Goal: Find specific page/section: Find specific page/section

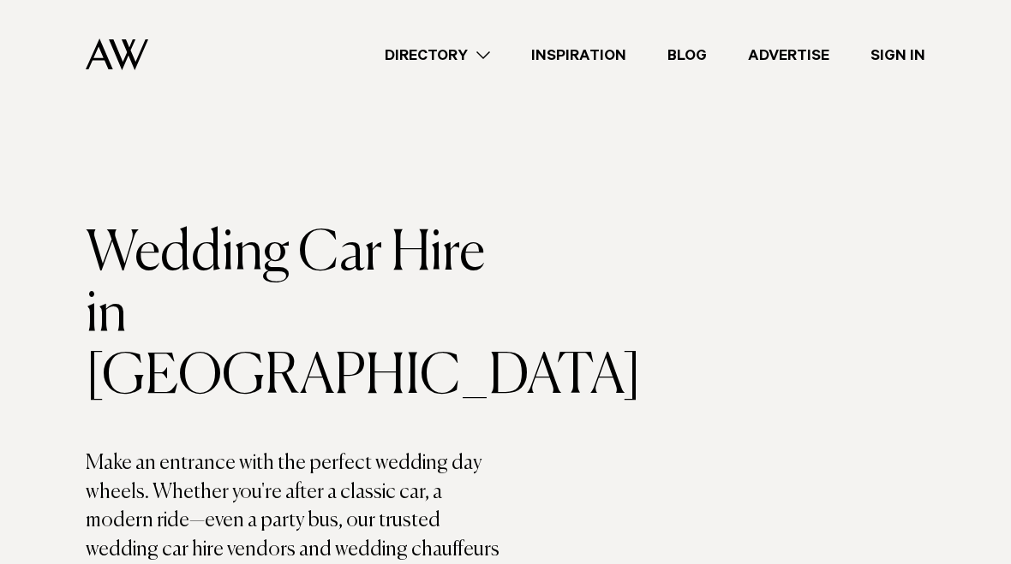
click at [477, 62] on link "Directory" at bounding box center [437, 55] width 146 height 23
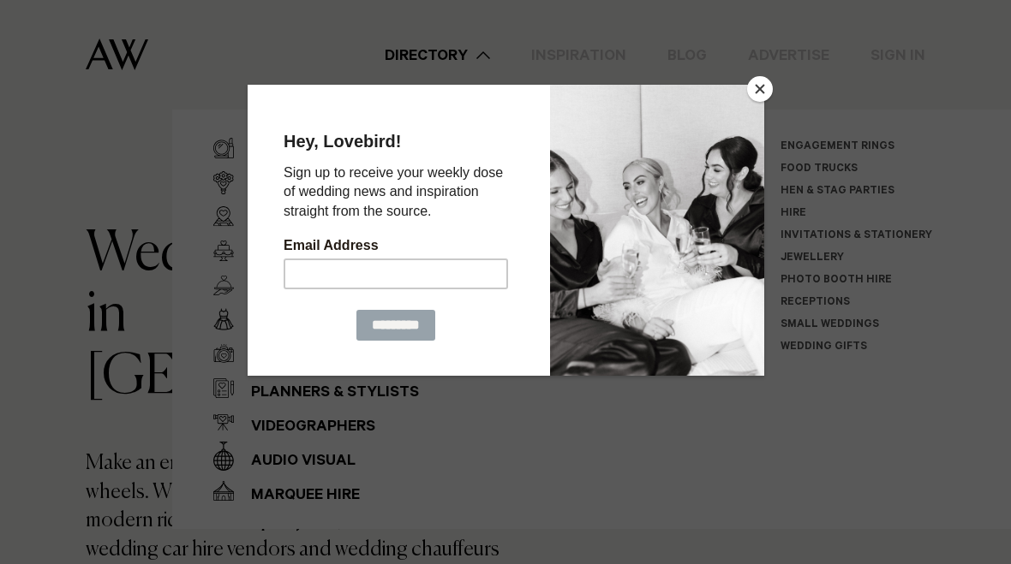
click at [756, 87] on button "Close" at bounding box center [760, 89] width 26 height 26
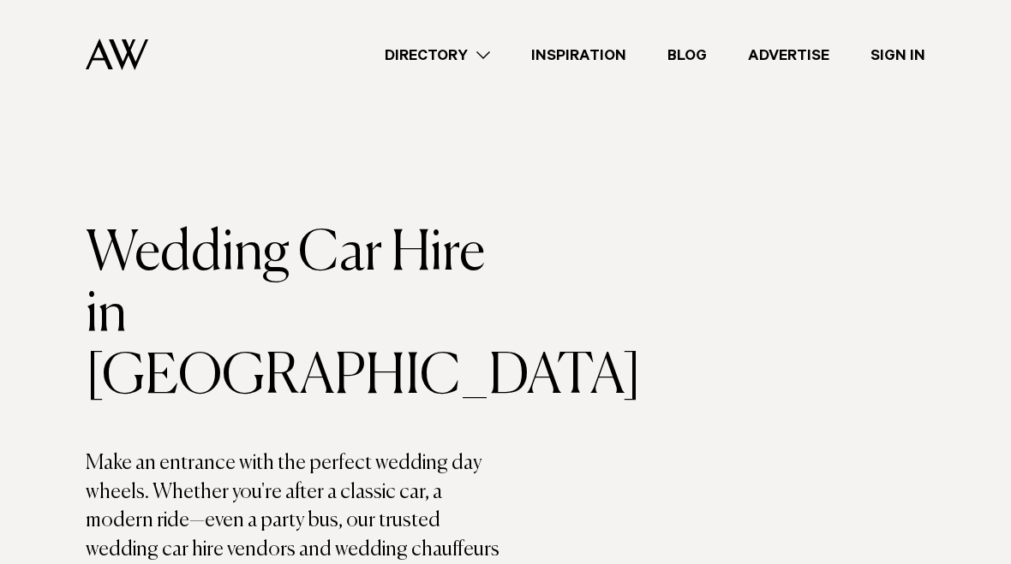
click at [477, 51] on link "Directory" at bounding box center [437, 55] width 146 height 23
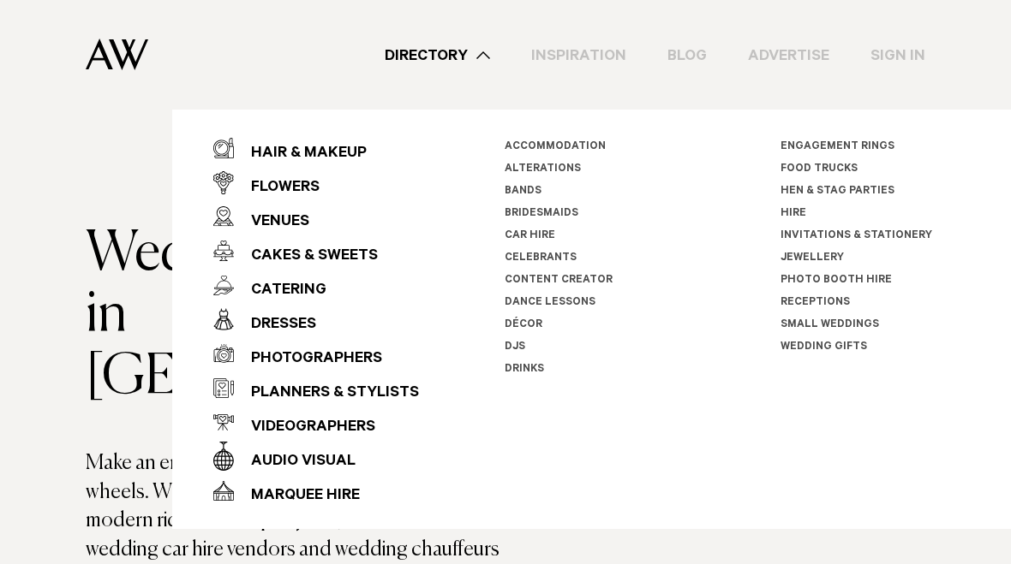
click at [539, 240] on link "Car Hire" at bounding box center [530, 236] width 51 height 12
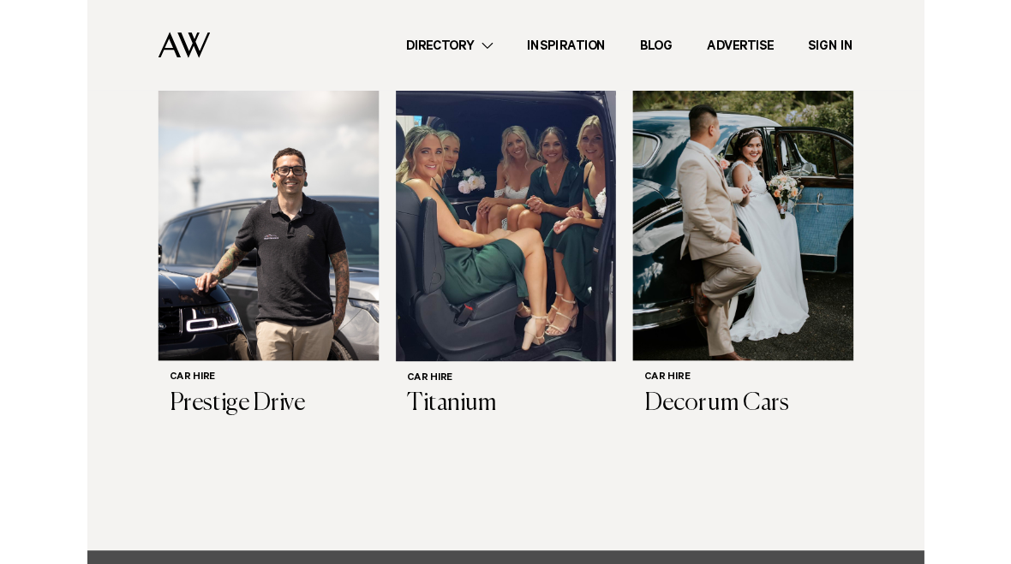
scroll to position [1124, 0]
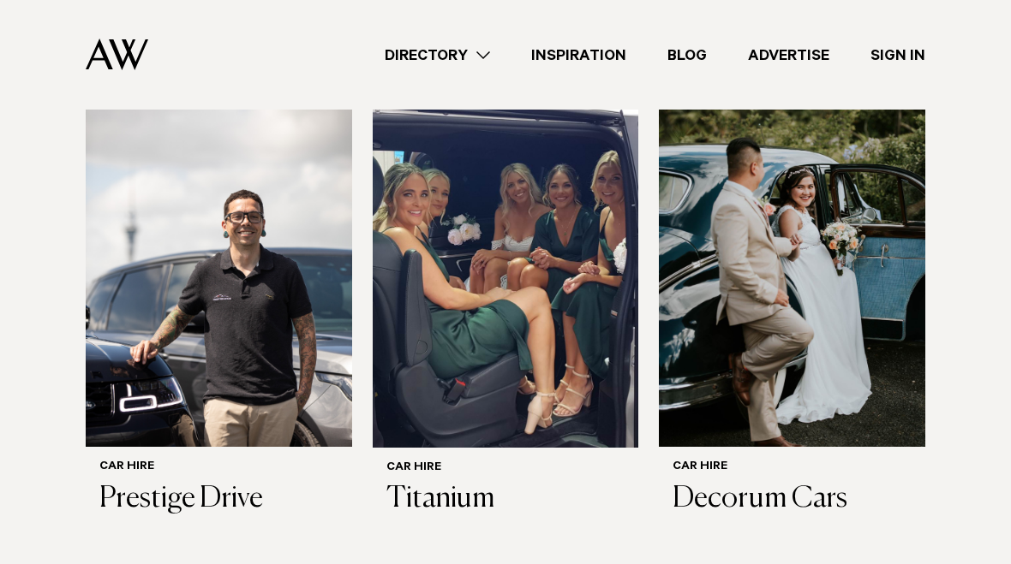
click at [142, 461] on h6 "Car Hire" at bounding box center [218, 468] width 239 height 15
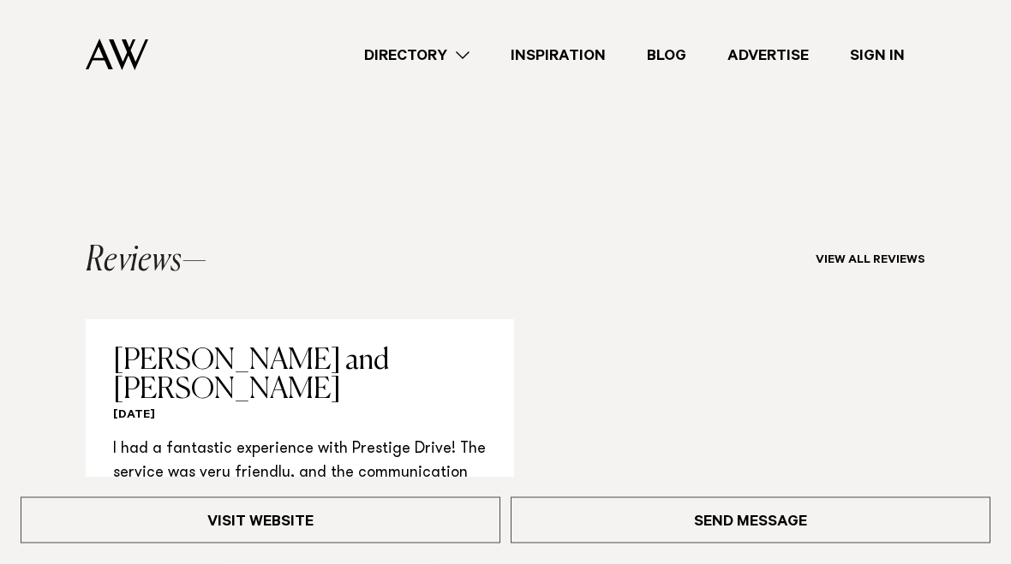
scroll to position [1159, 0]
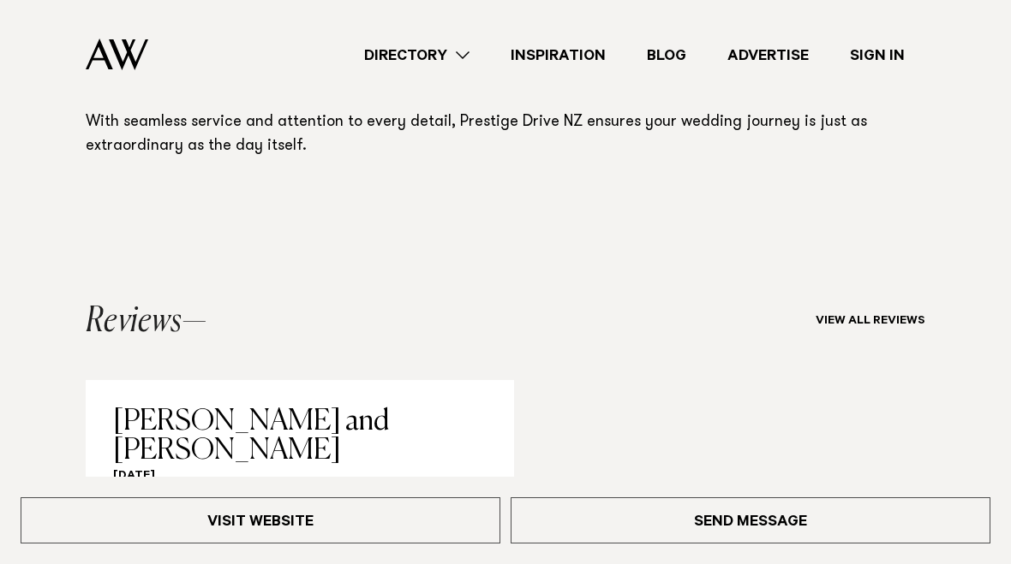
click at [152, 523] on link "Visit Website" at bounding box center [261, 521] width 480 height 46
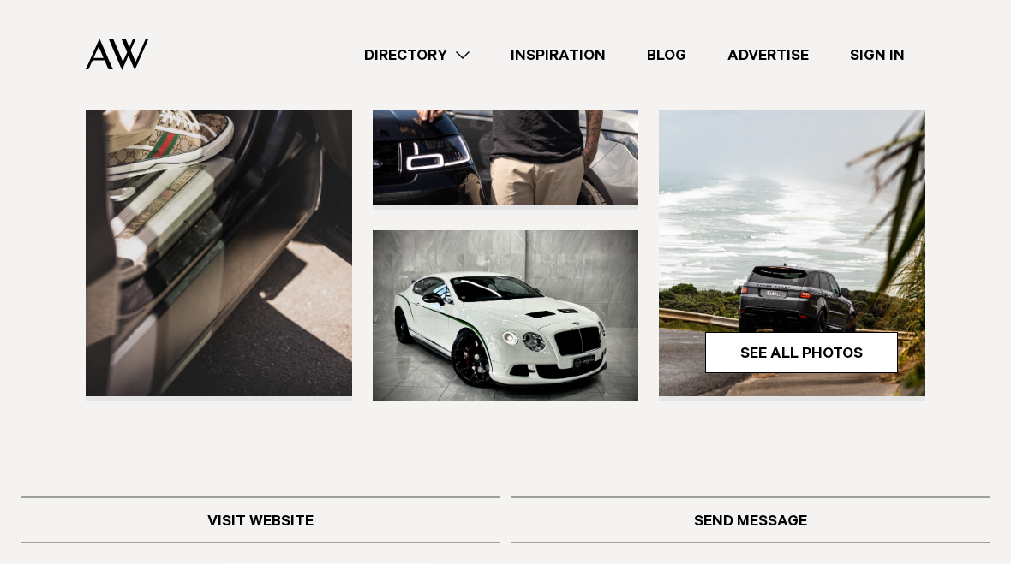
scroll to position [431, 0]
